Goal: Find specific page/section: Find specific page/section

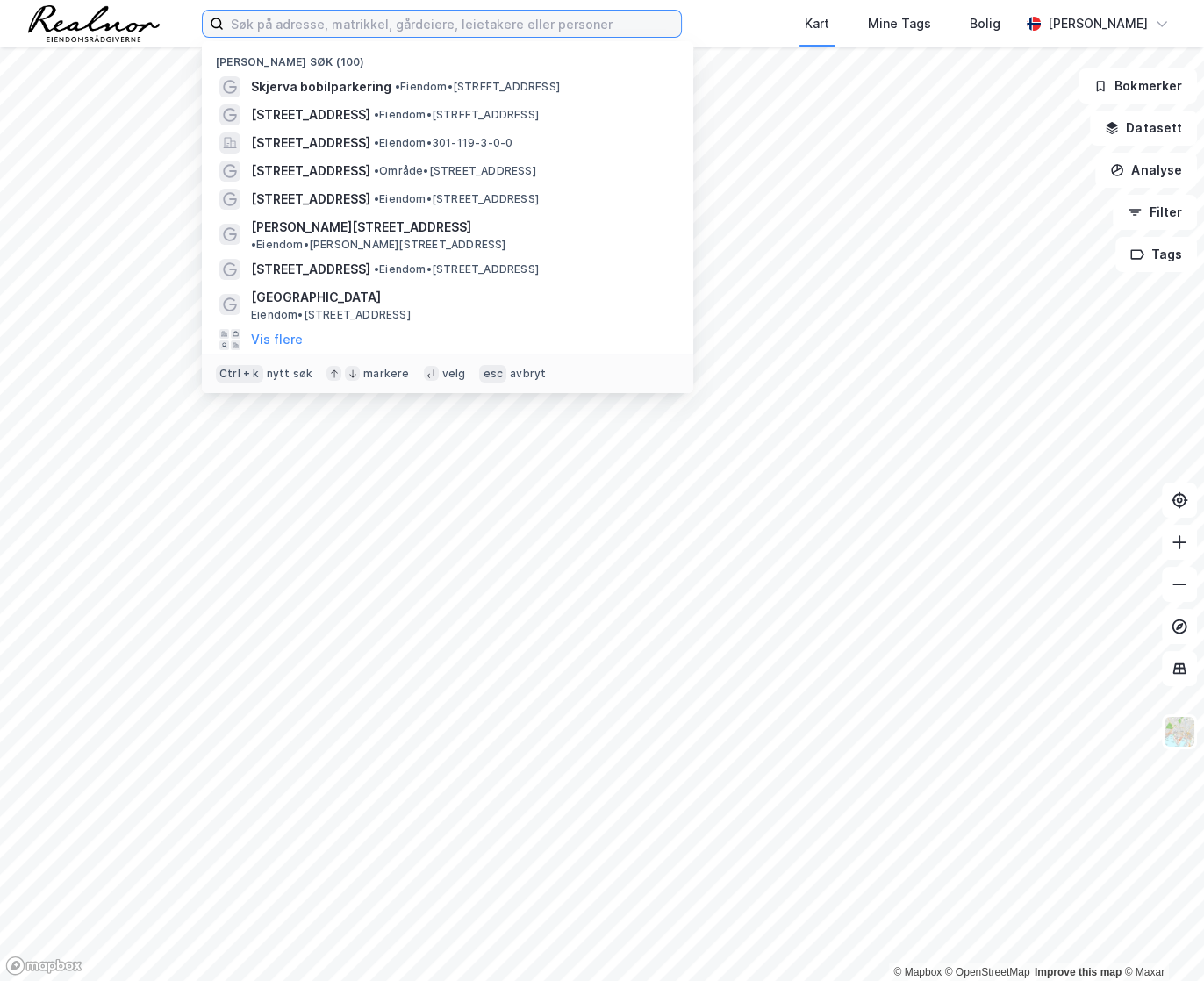
click at [359, 27] on input at bounding box center [452, 24] width 457 height 27
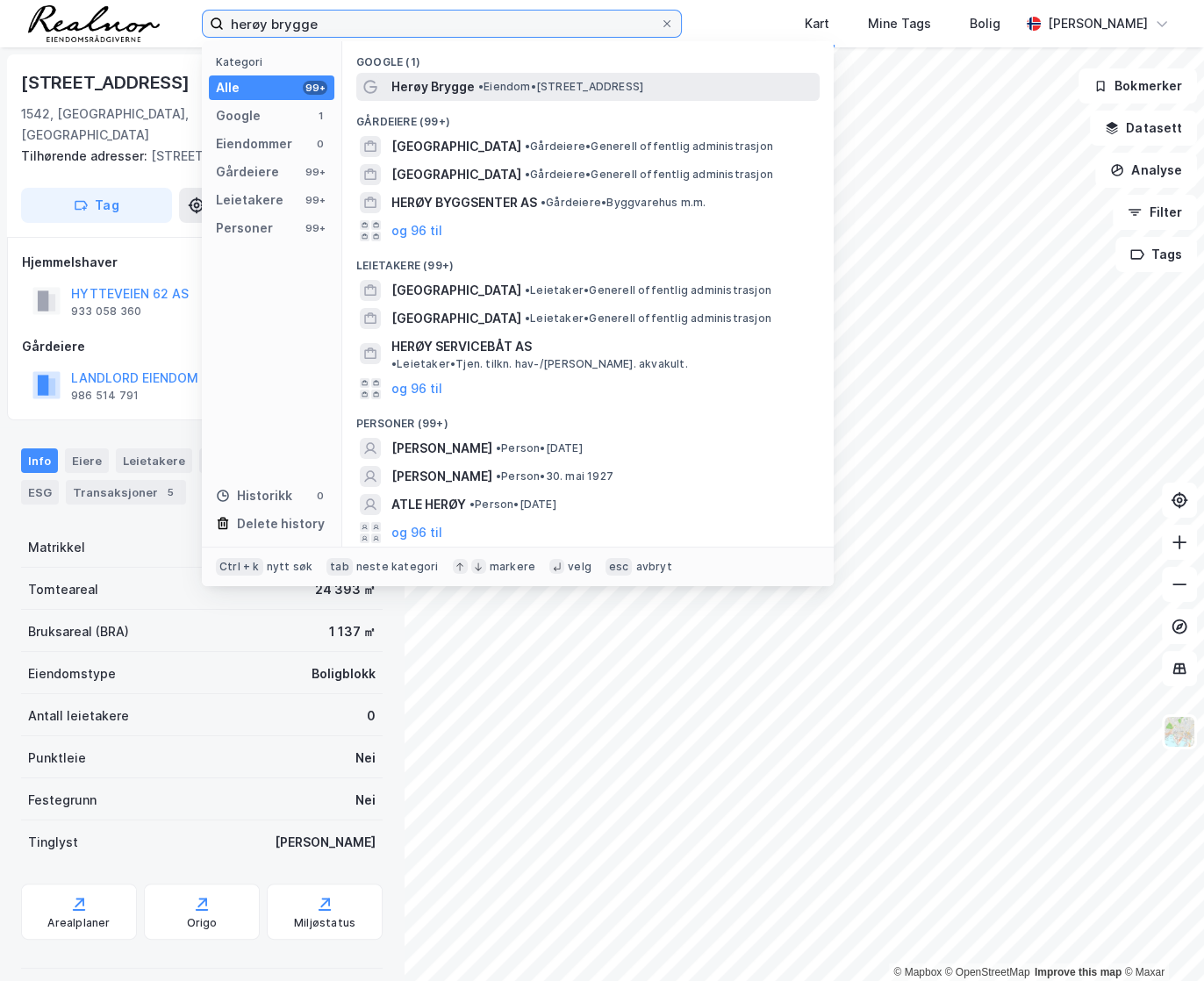
type input "herøy brygge"
click at [461, 79] on span "Herøy Brygge" at bounding box center [433, 87] width 83 height 21
